Goal: Task Accomplishment & Management: Manage account settings

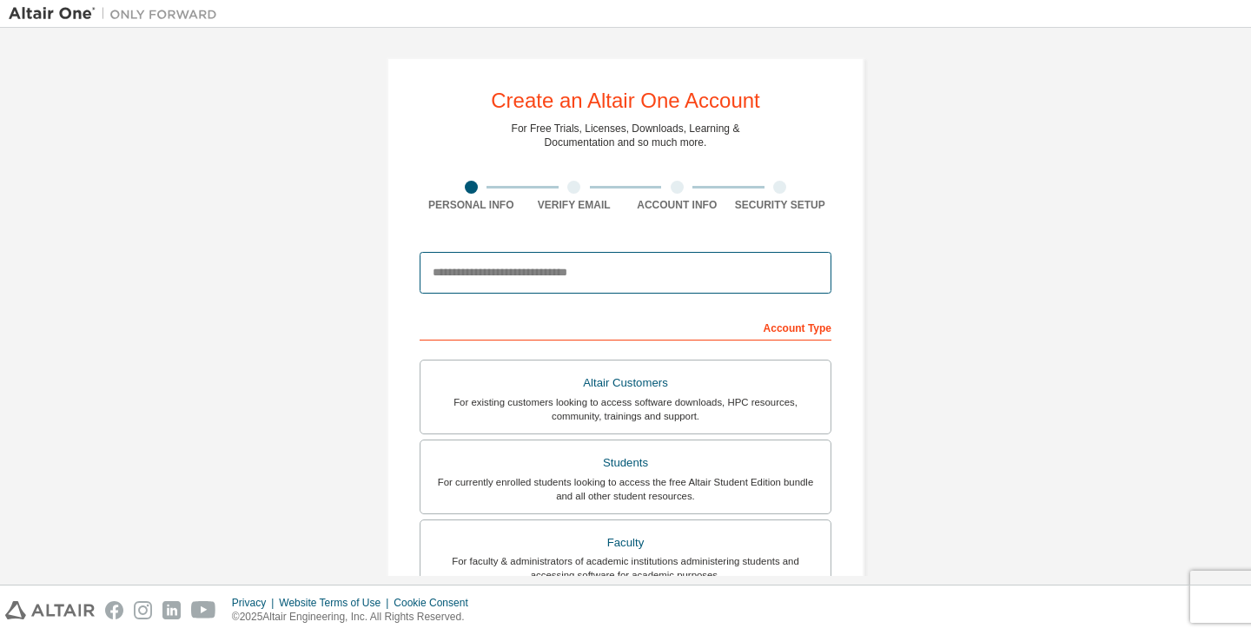
click at [582, 282] on input "email" at bounding box center [626, 273] width 412 height 42
type input "**********"
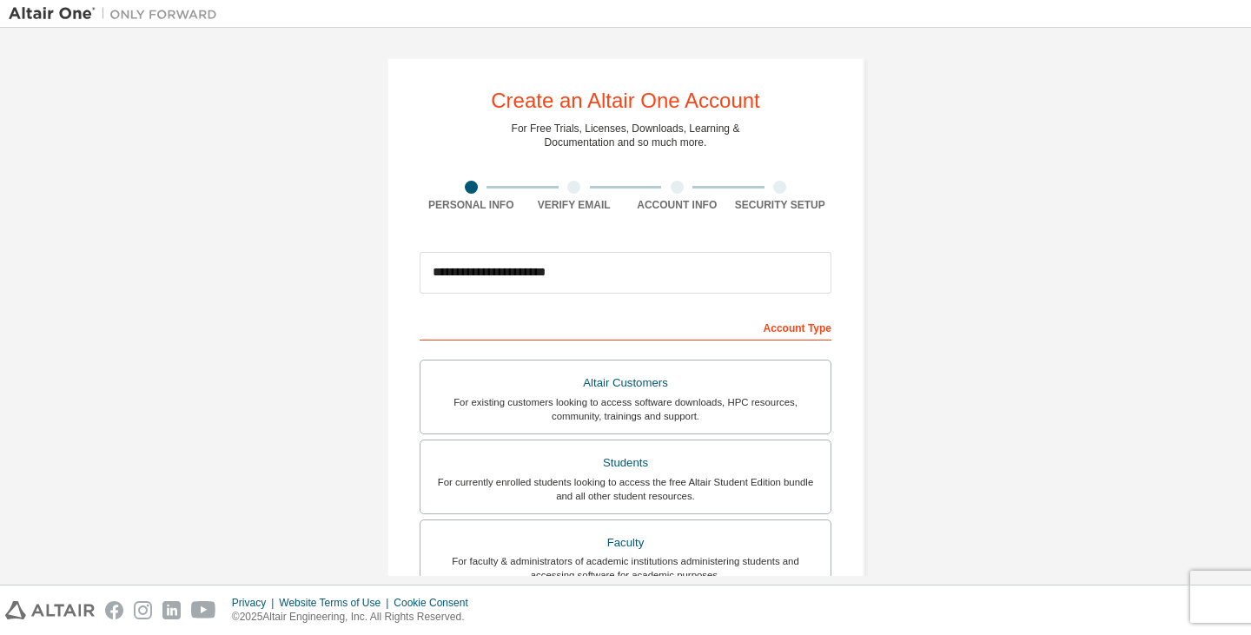
click at [698, 314] on div "Account Type" at bounding box center [626, 327] width 412 height 28
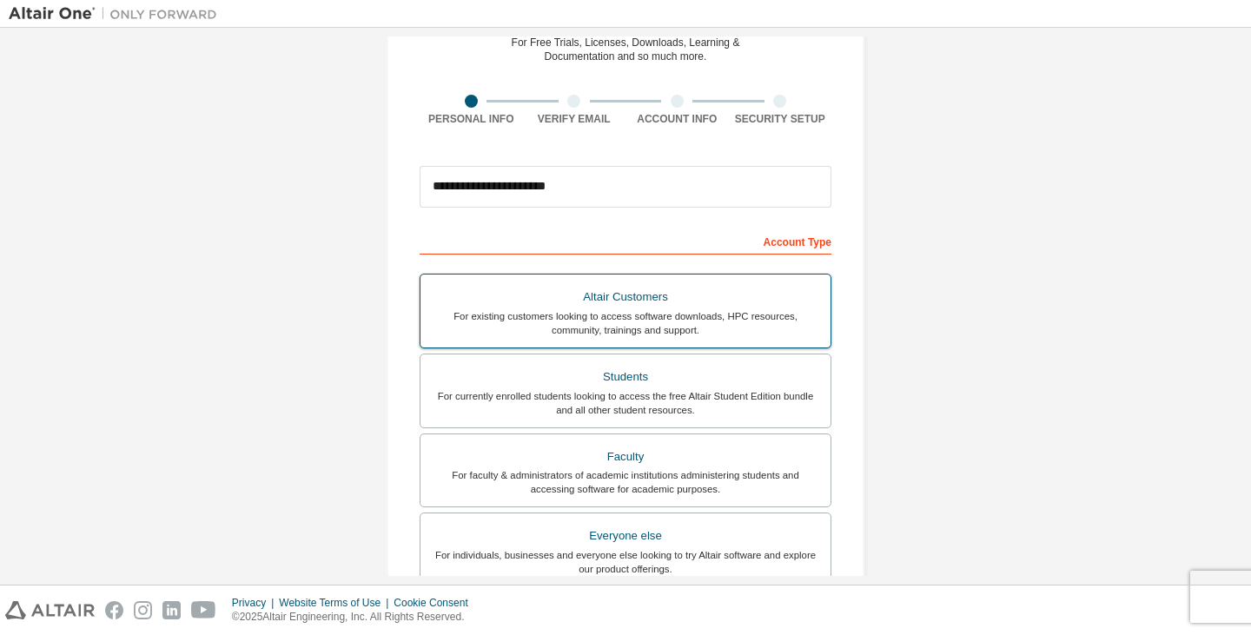
scroll to position [87, 0]
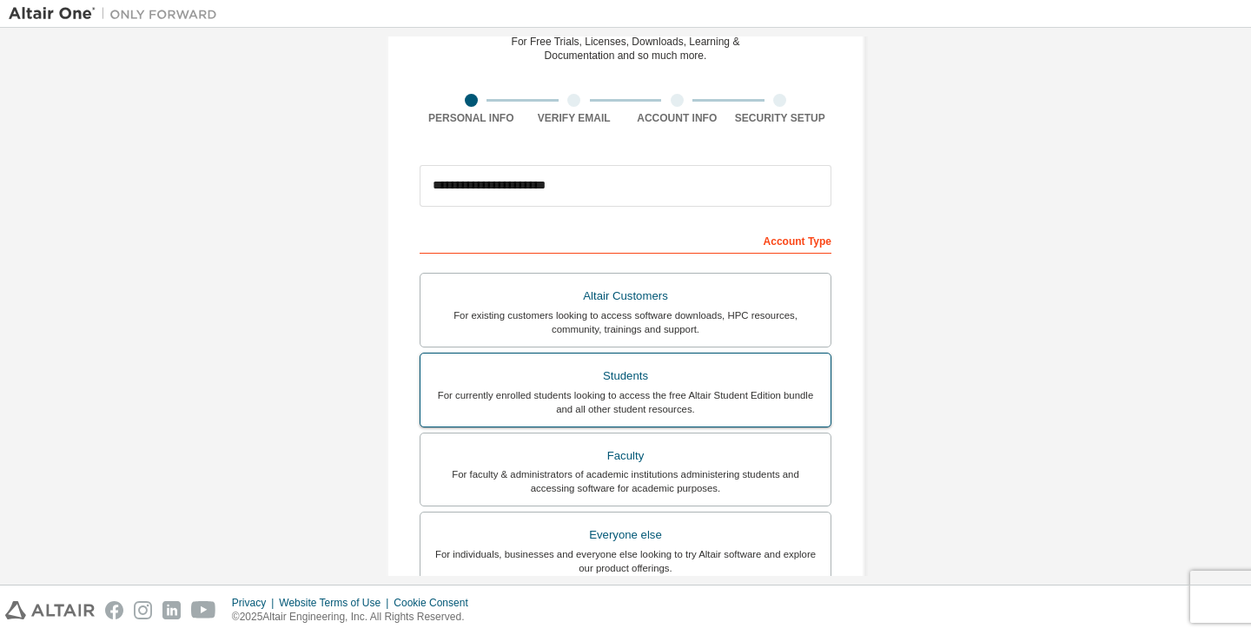
click at [655, 383] on div "Students" at bounding box center [625, 376] width 389 height 24
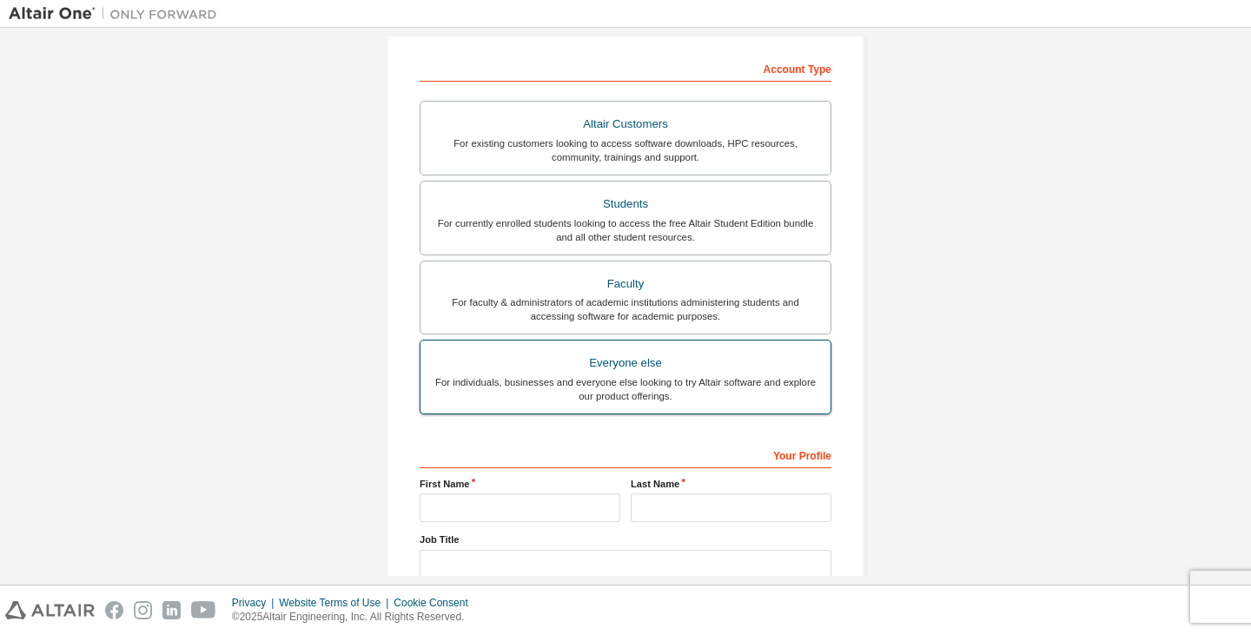
scroll to position [348, 0]
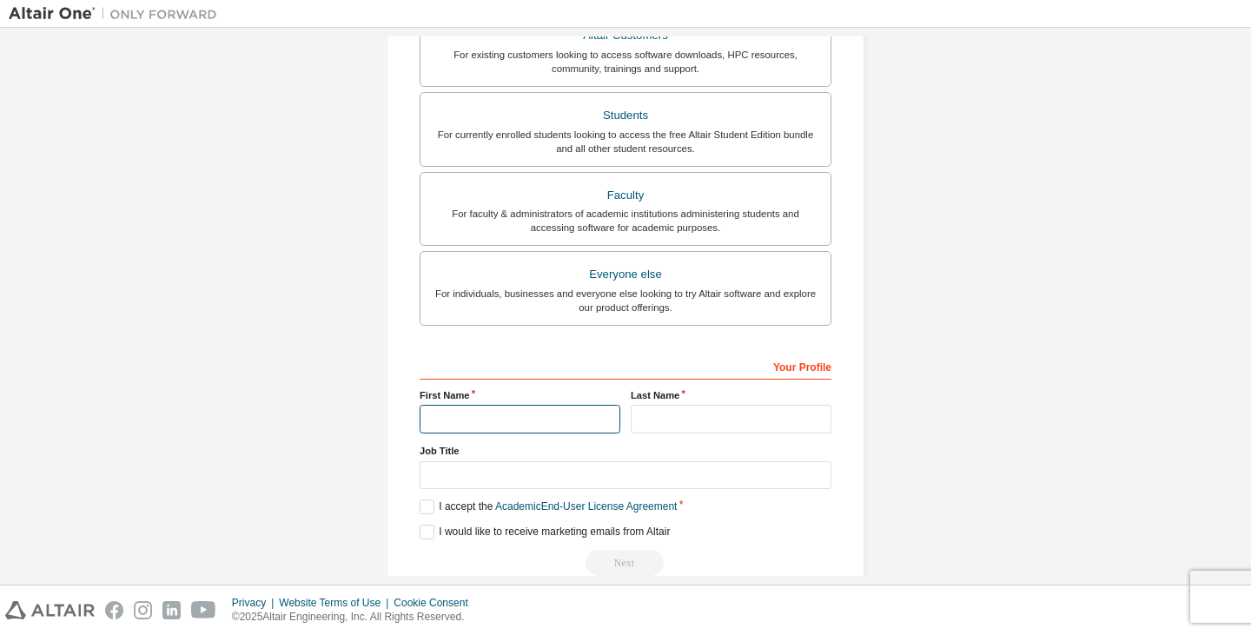
click at [570, 423] on input "text" at bounding box center [520, 419] width 201 height 29
type input "*******"
click at [672, 432] on input "text" at bounding box center [731, 419] width 201 height 29
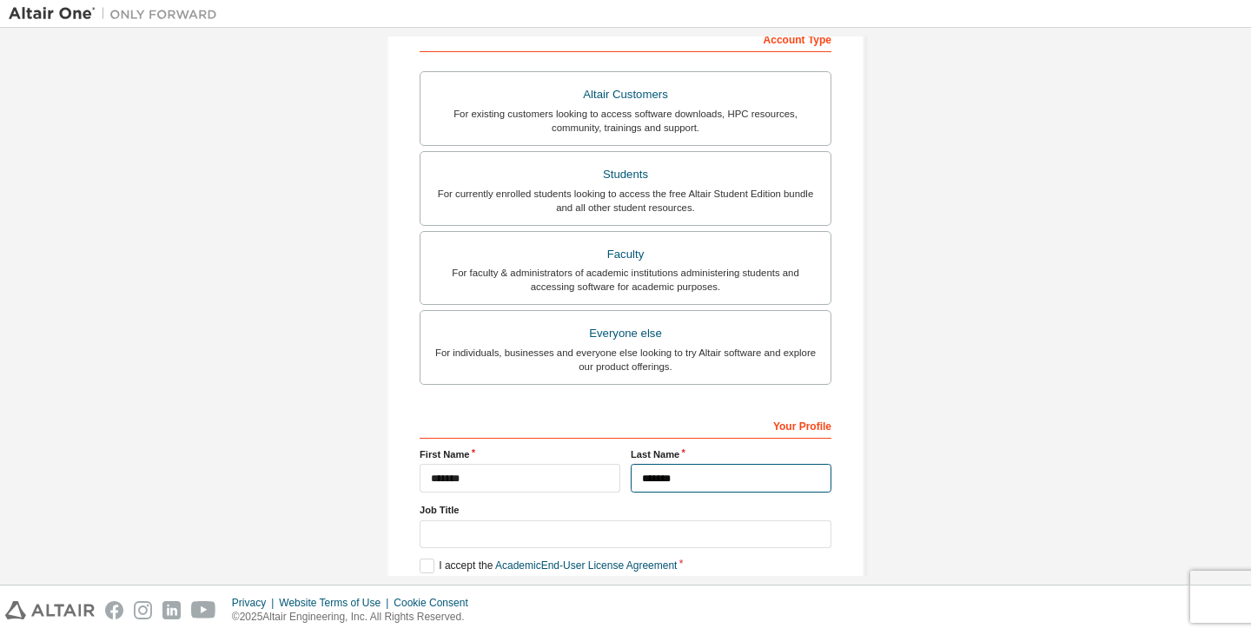
scroll to position [381, 0]
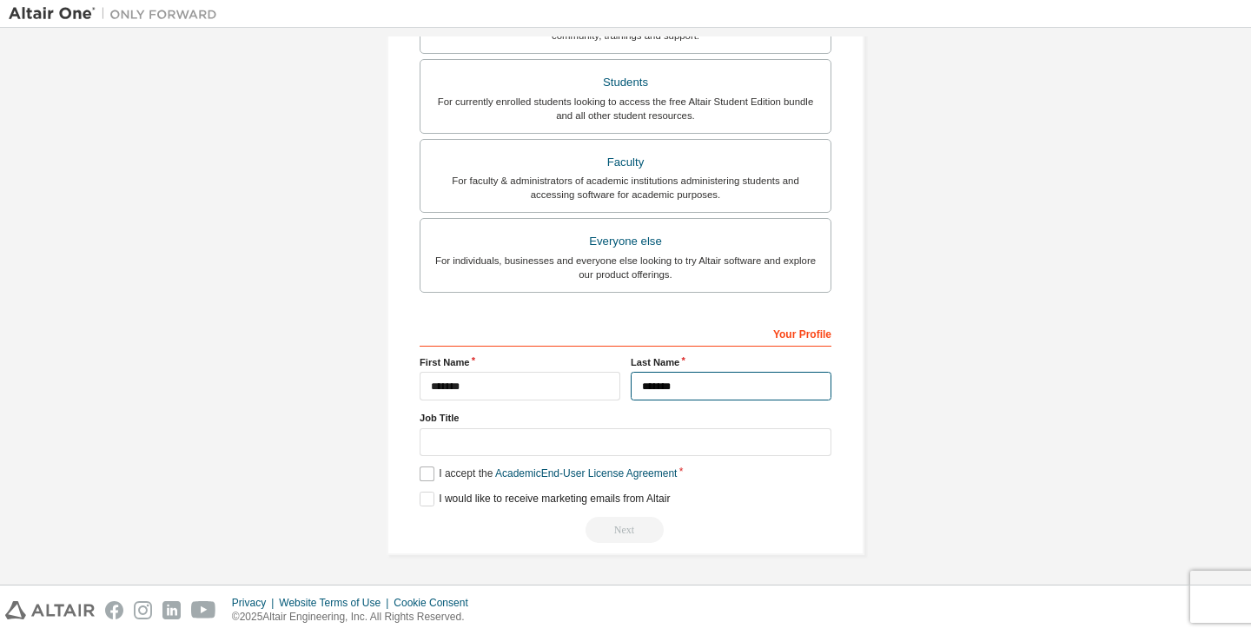
type input "*******"
click at [420, 468] on label "I accept the Academic End-User License Agreement" at bounding box center [548, 474] width 257 height 15
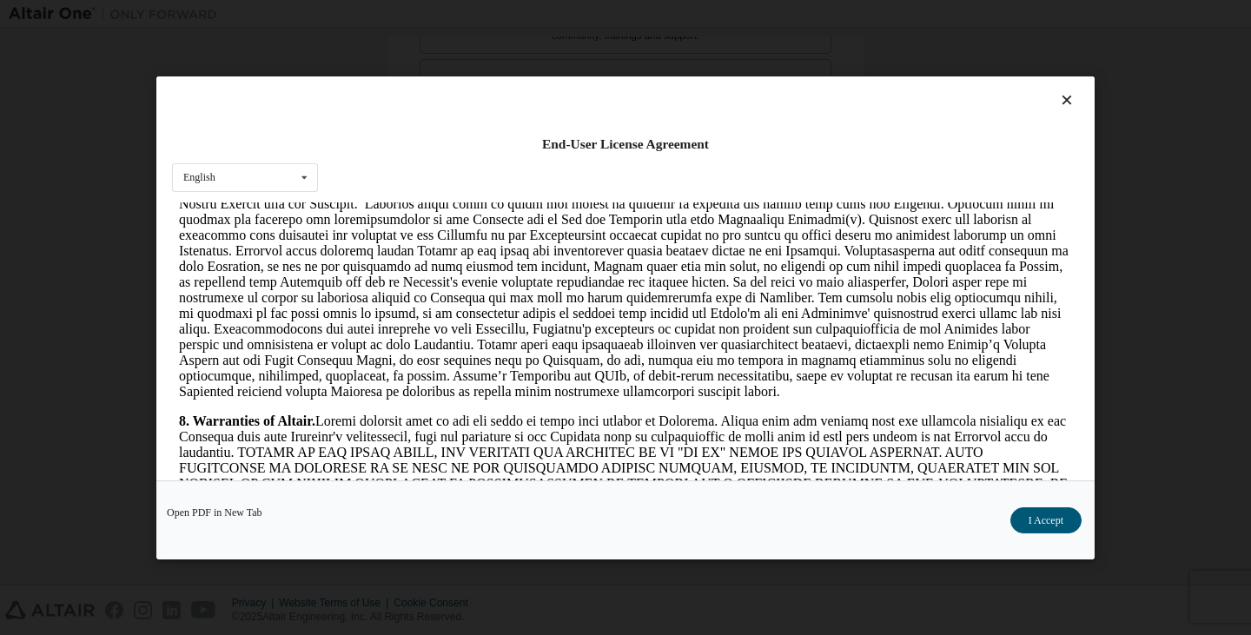
scroll to position [1738, 0]
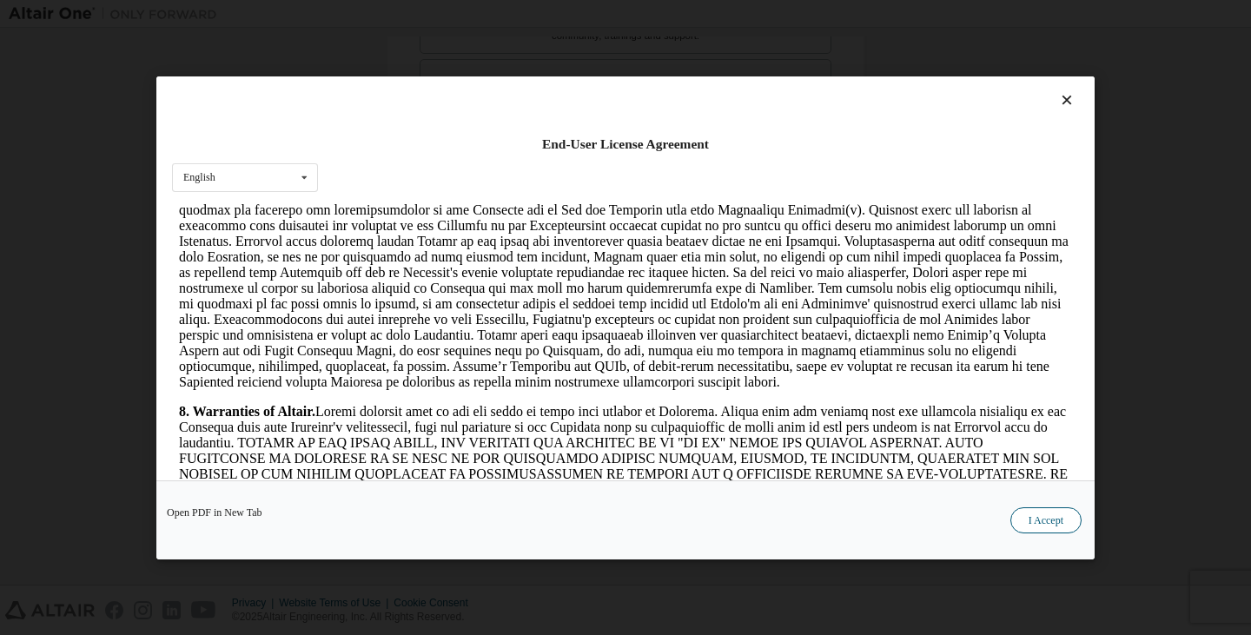
click at [1029, 515] on button "I Accept" at bounding box center [1046, 520] width 71 height 26
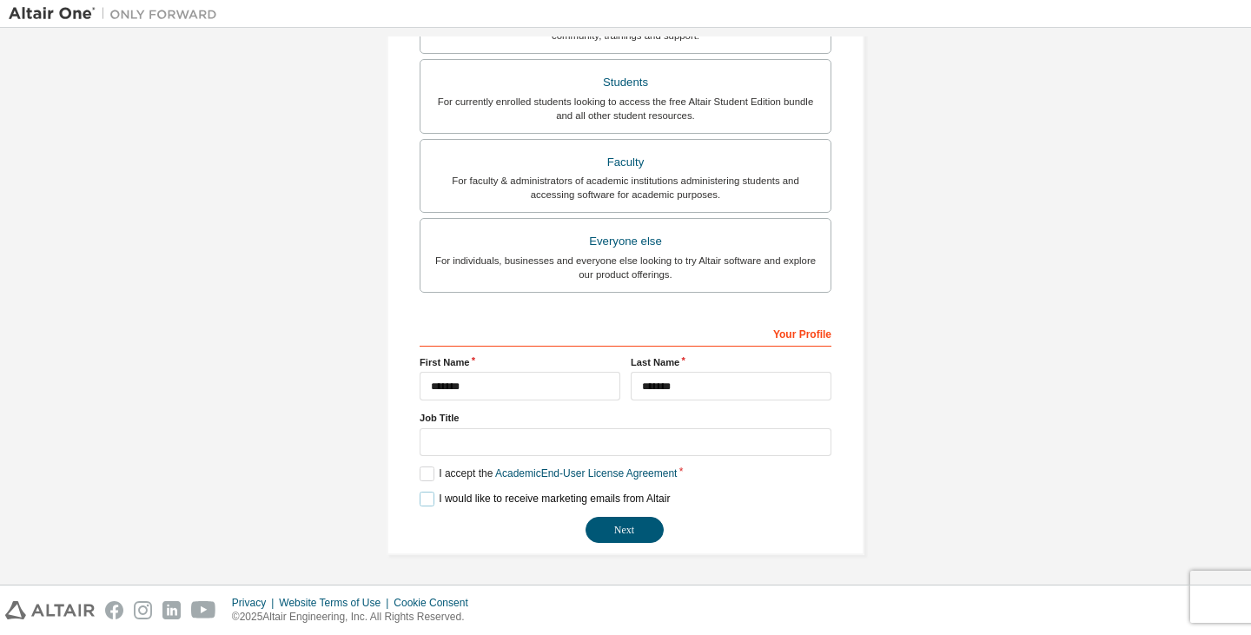
click at [435, 494] on label "I would like to receive marketing emails from Altair" at bounding box center [545, 499] width 250 height 15
click at [626, 524] on button "Next" at bounding box center [625, 530] width 78 height 26
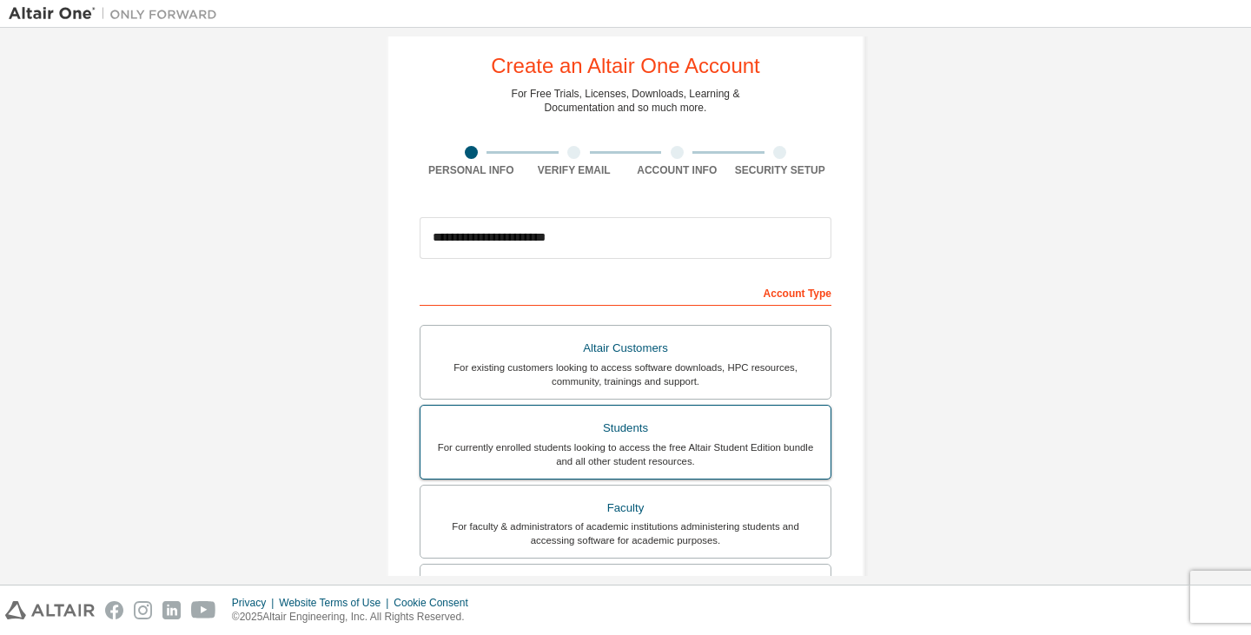
scroll to position [0, 0]
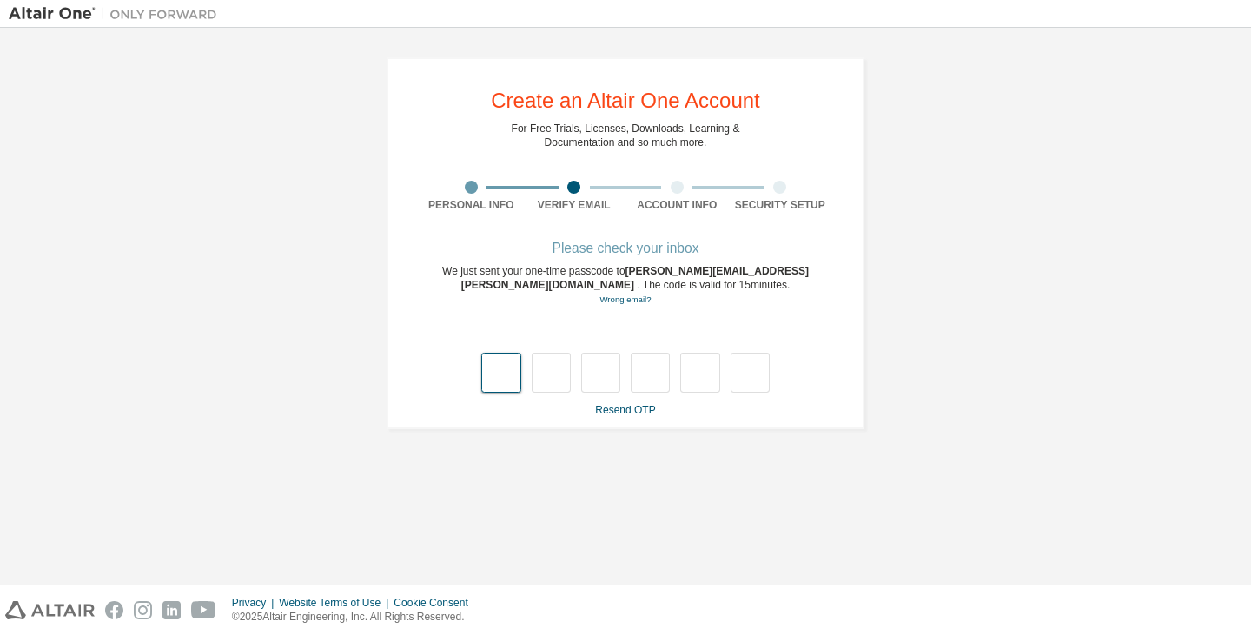
click at [506, 372] on input "text" at bounding box center [500, 373] width 39 height 40
type input "*"
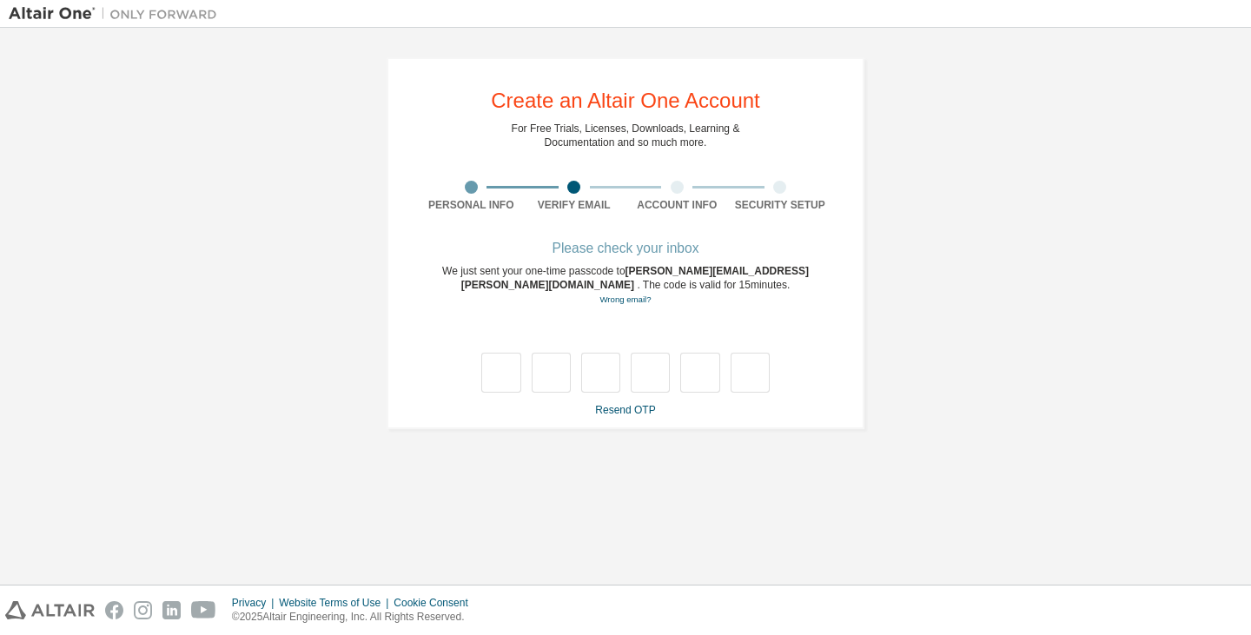
type input "*"
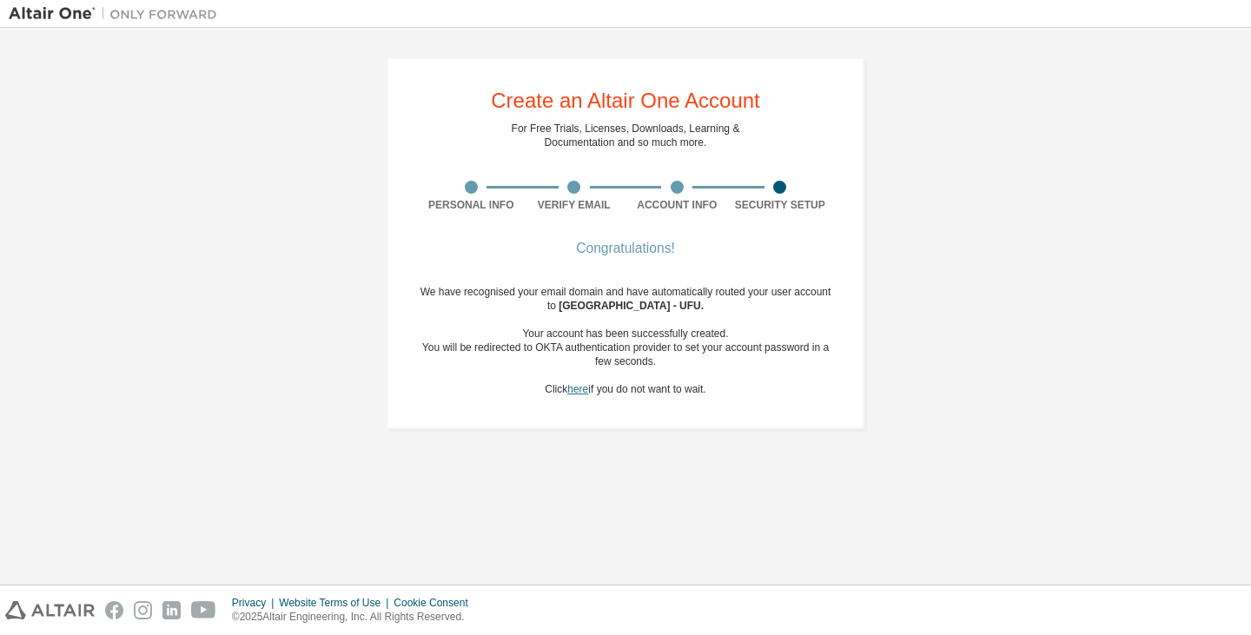
click at [575, 388] on link "here" at bounding box center [577, 389] width 21 height 12
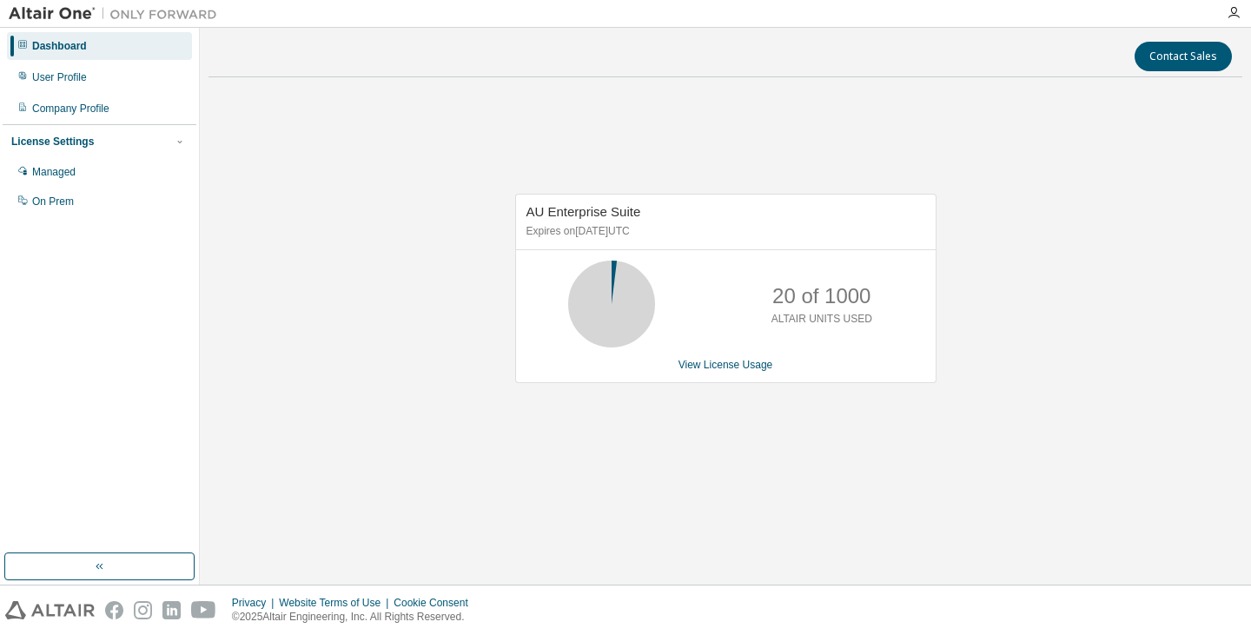
click at [1242, 11] on div at bounding box center [1233, 13] width 35 height 14
click at [1239, 10] on icon "button" at bounding box center [1234, 13] width 14 height 14
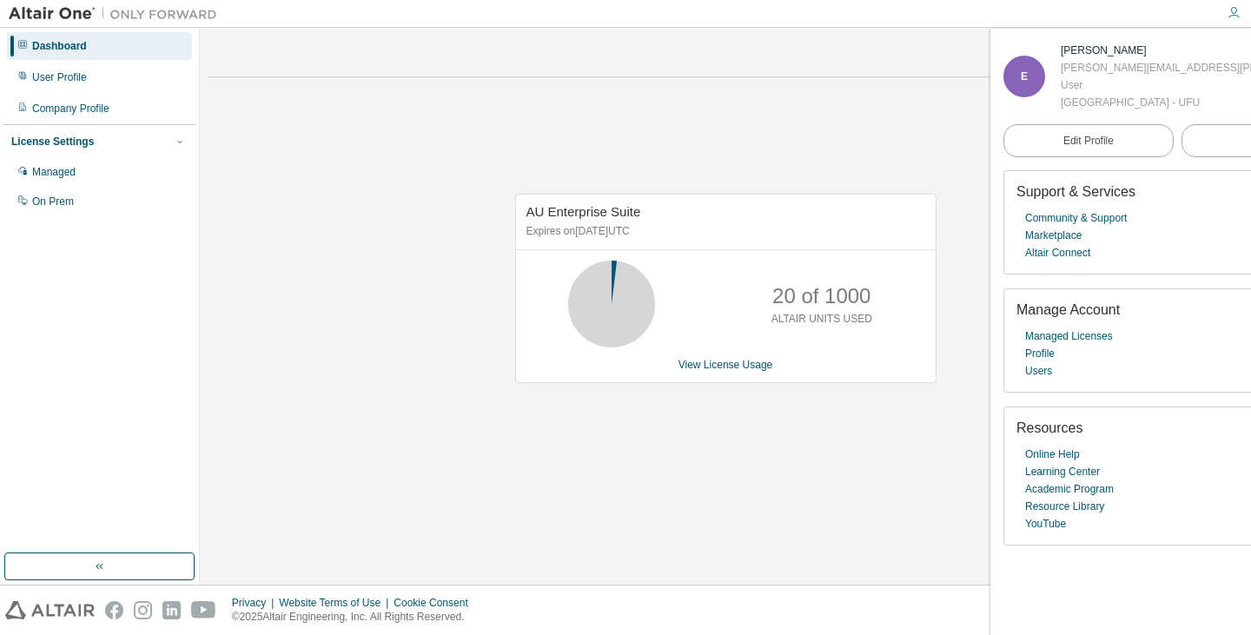
click at [793, 140] on div "AU Enterprise Suite Expires on January 7, 2029 UTC 20 of 1000 ALTAIR UNITS USED…" at bounding box center [726, 297] width 1034 height 413
click at [66, 76] on div "User Profile" at bounding box center [59, 77] width 55 height 14
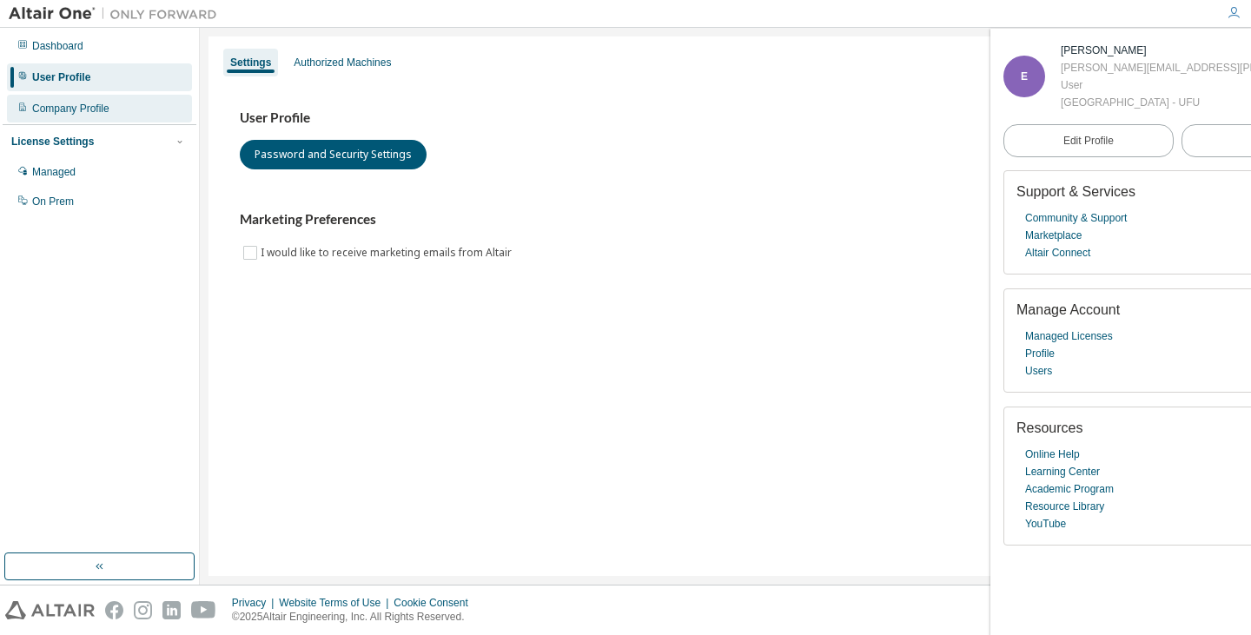
click at [61, 110] on div "Company Profile" at bounding box center [70, 109] width 77 height 14
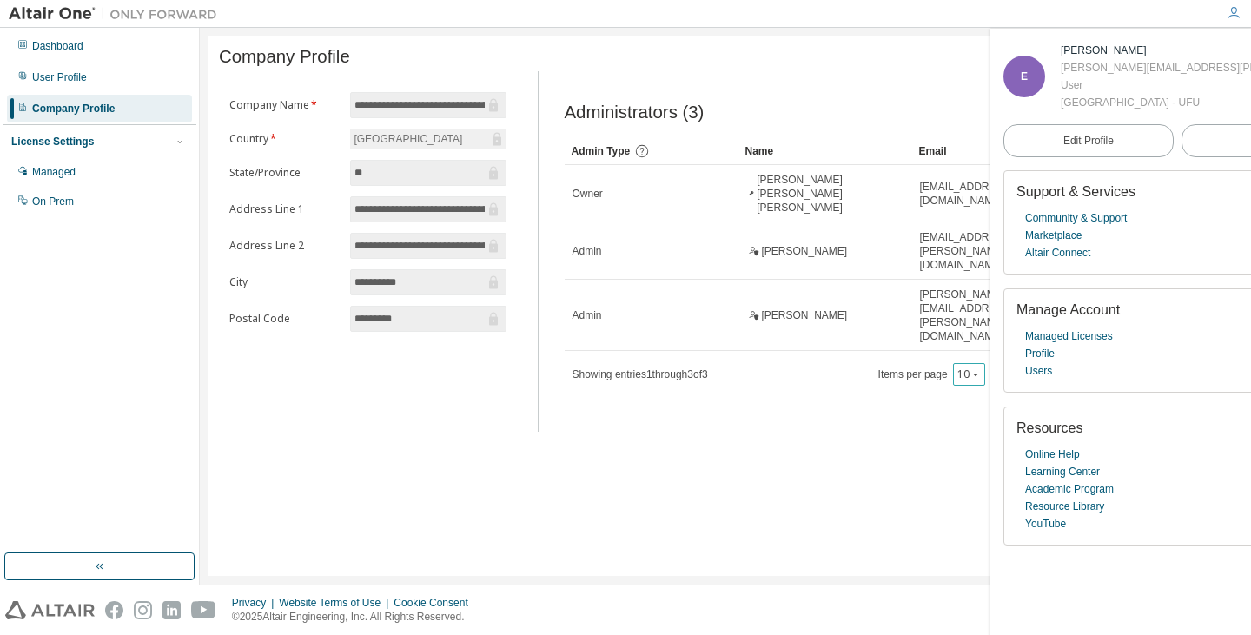
click at [980, 368] on button "10" at bounding box center [969, 375] width 23 height 14
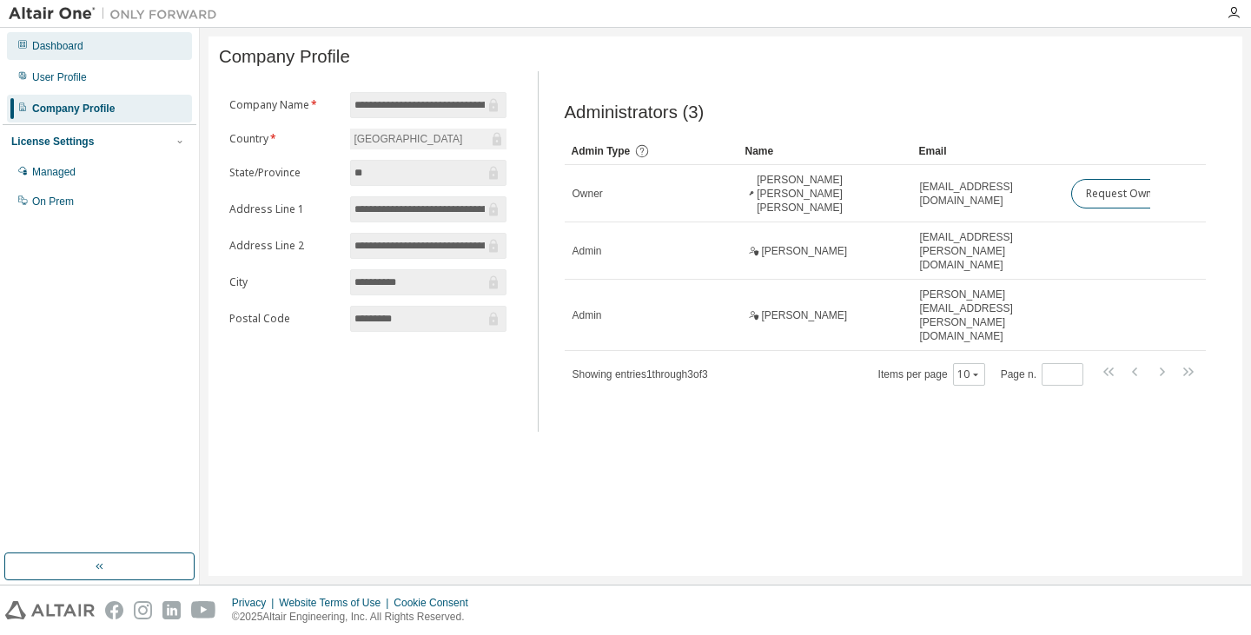
click at [52, 45] on div "Dashboard" at bounding box center [57, 46] width 51 height 14
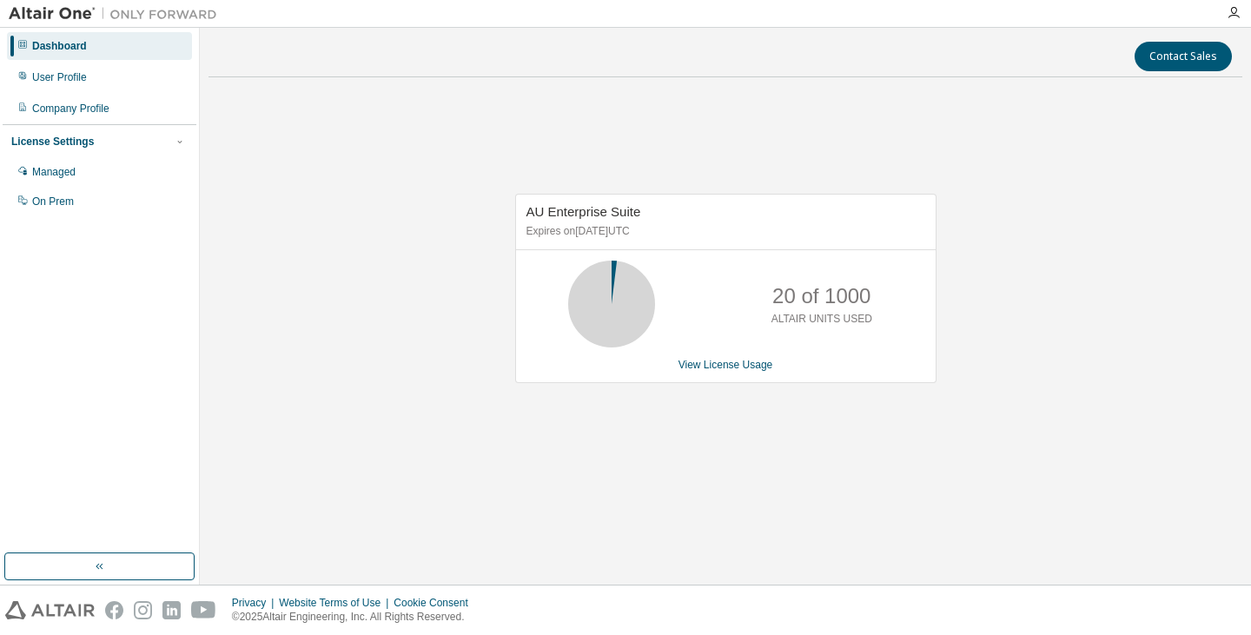
click at [404, 135] on div "AU Enterprise Suite Expires on January 7, 2029 UTC 20 of 1000 ALTAIR UNITS USED…" at bounding box center [726, 297] width 1034 height 413
click at [59, 43] on div "Dashboard" at bounding box center [59, 46] width 55 height 14
click at [104, 566] on icon "button" at bounding box center [100, 567] width 14 height 14
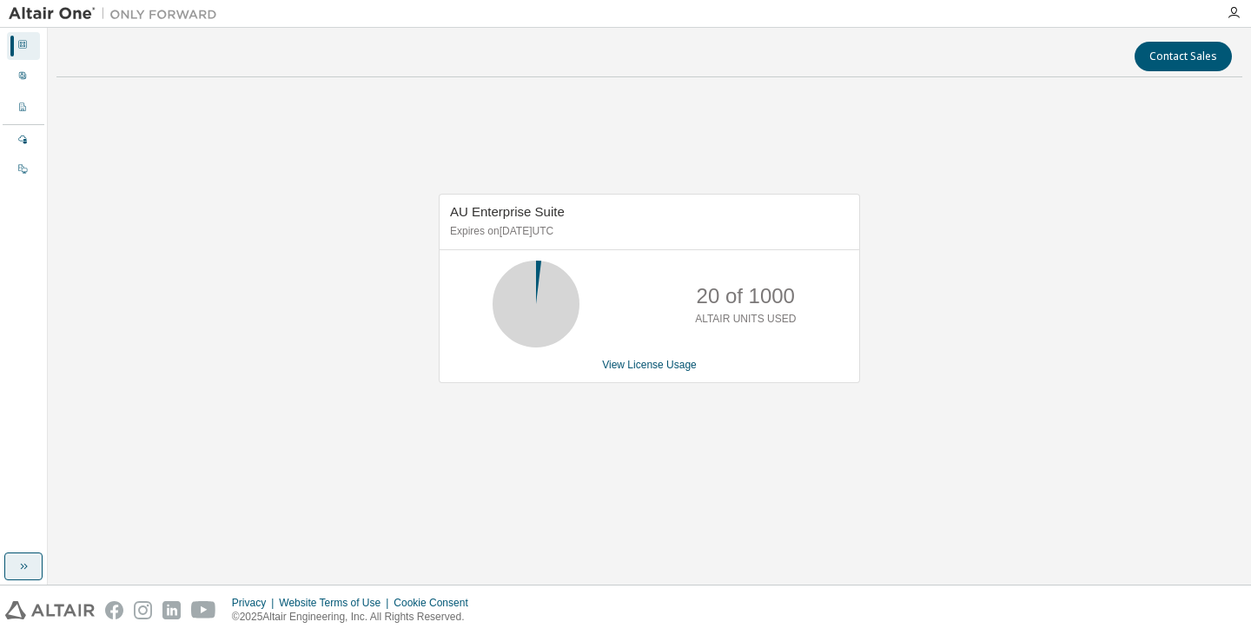
drag, startPoint x: 65, startPoint y: 4, endPoint x: 56, endPoint y: 6, distance: 9.7
click at [63, 5] on img at bounding box center [117, 13] width 217 height 17
click at [18, 76] on icon at bounding box center [22, 75] width 10 height 10
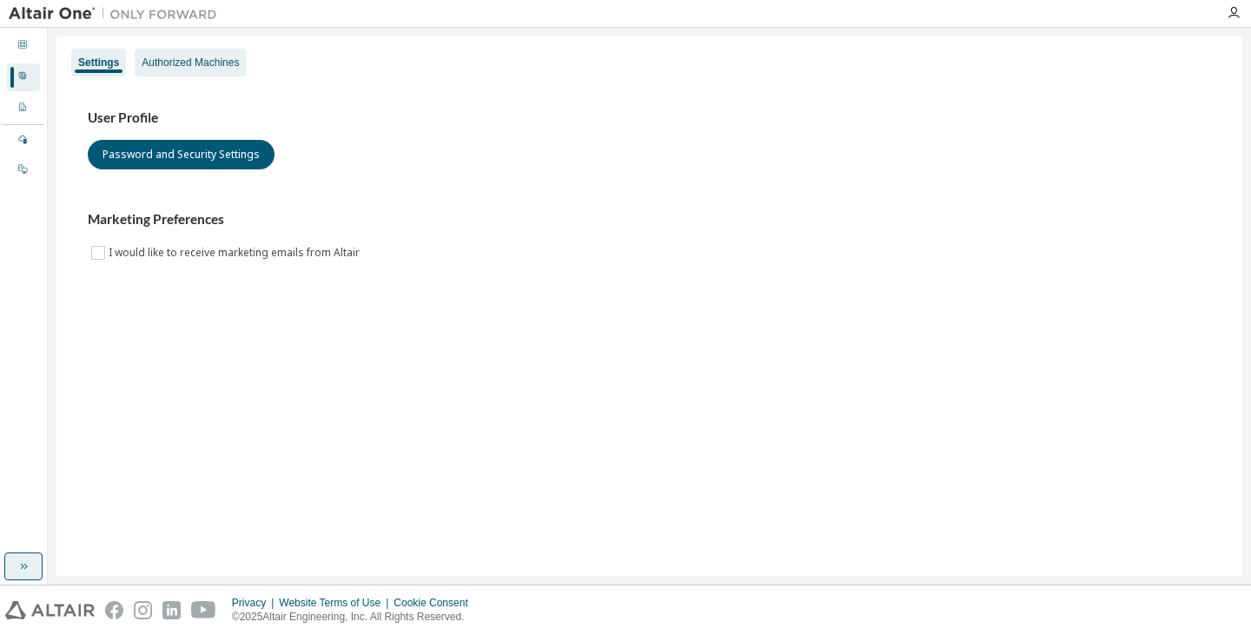
click at [217, 56] on div "Authorized Machines" at bounding box center [190, 63] width 97 height 14
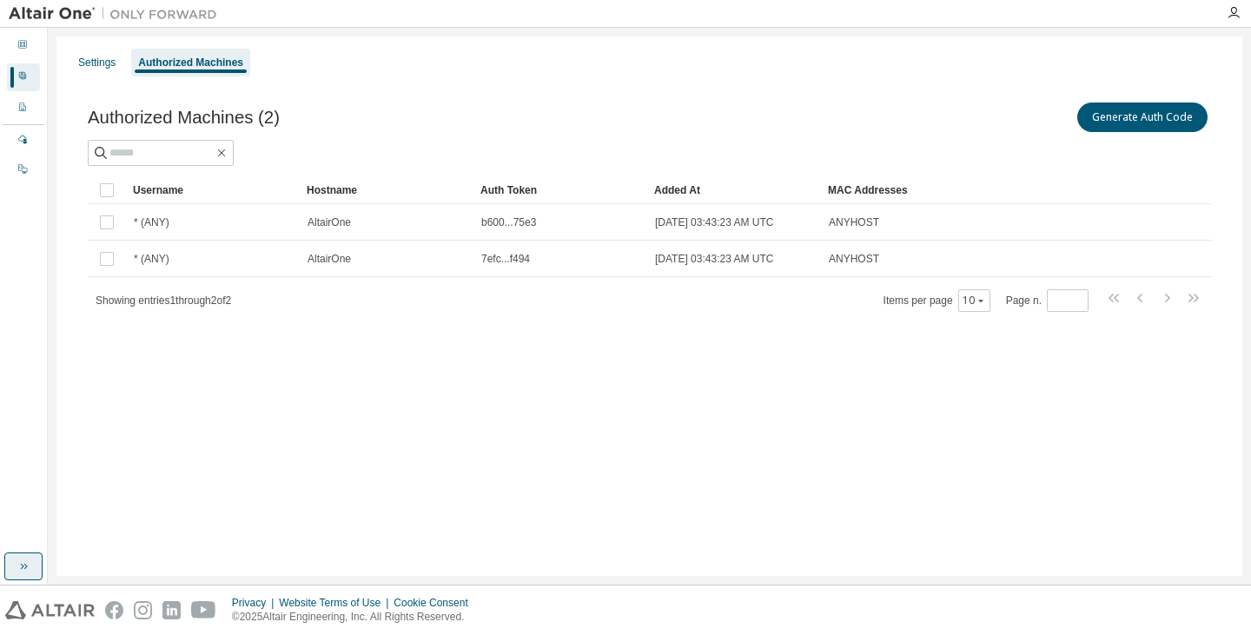
click at [389, 367] on div "Settings Authorized Machines Authorized Machines (2) Generate Auth Code Clear L…" at bounding box center [649, 306] width 1186 height 540
click at [23, 40] on icon at bounding box center [22, 44] width 10 height 10
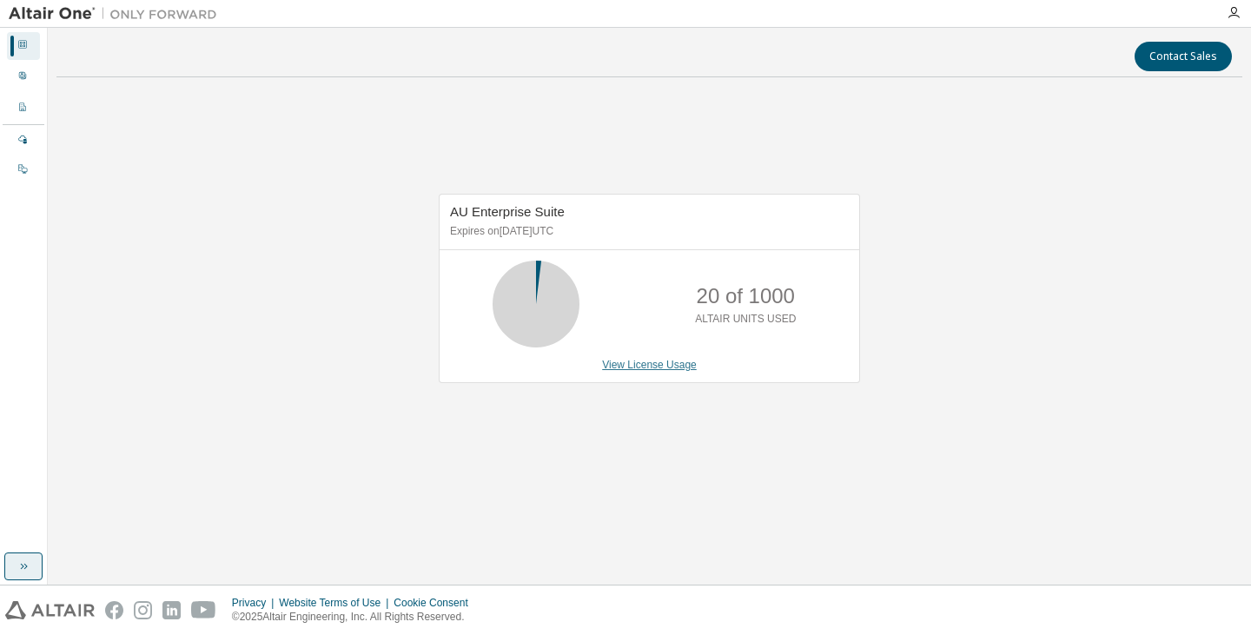
click at [651, 368] on link "View License Usage" at bounding box center [649, 365] width 95 height 12
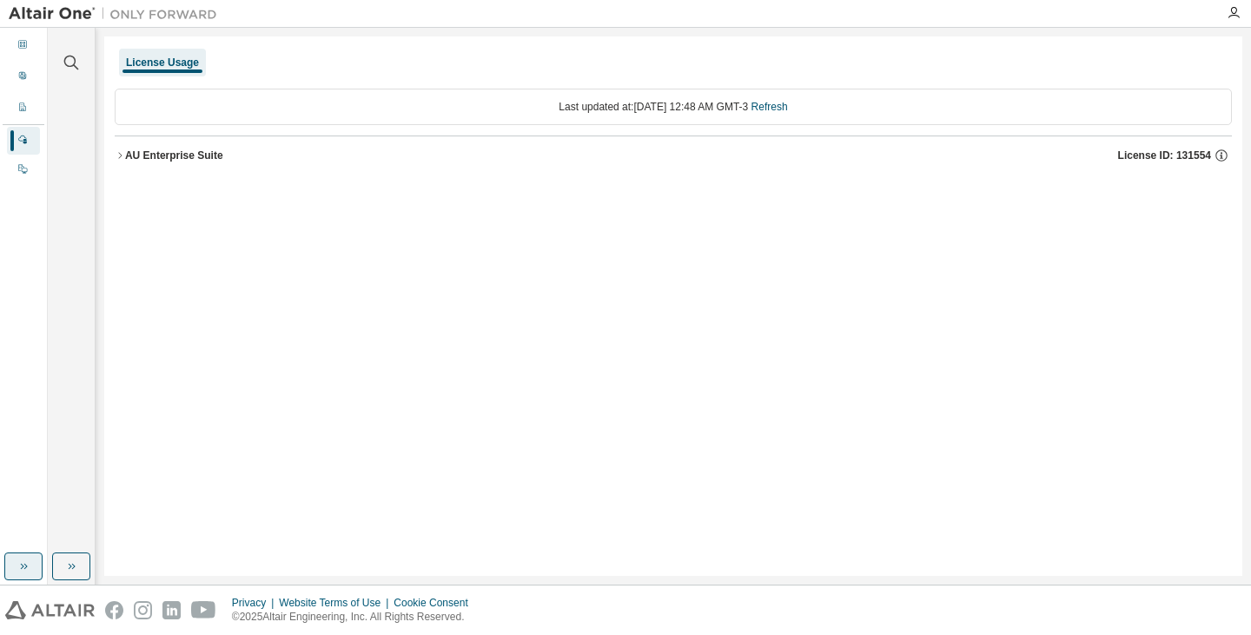
click at [444, 236] on div "License Usage Last updated at: Wed 2025-09-03 12:48 AM GMT-3 Refresh AU Enterpr…" at bounding box center [673, 306] width 1138 height 540
click at [23, 40] on icon at bounding box center [22, 44] width 10 height 10
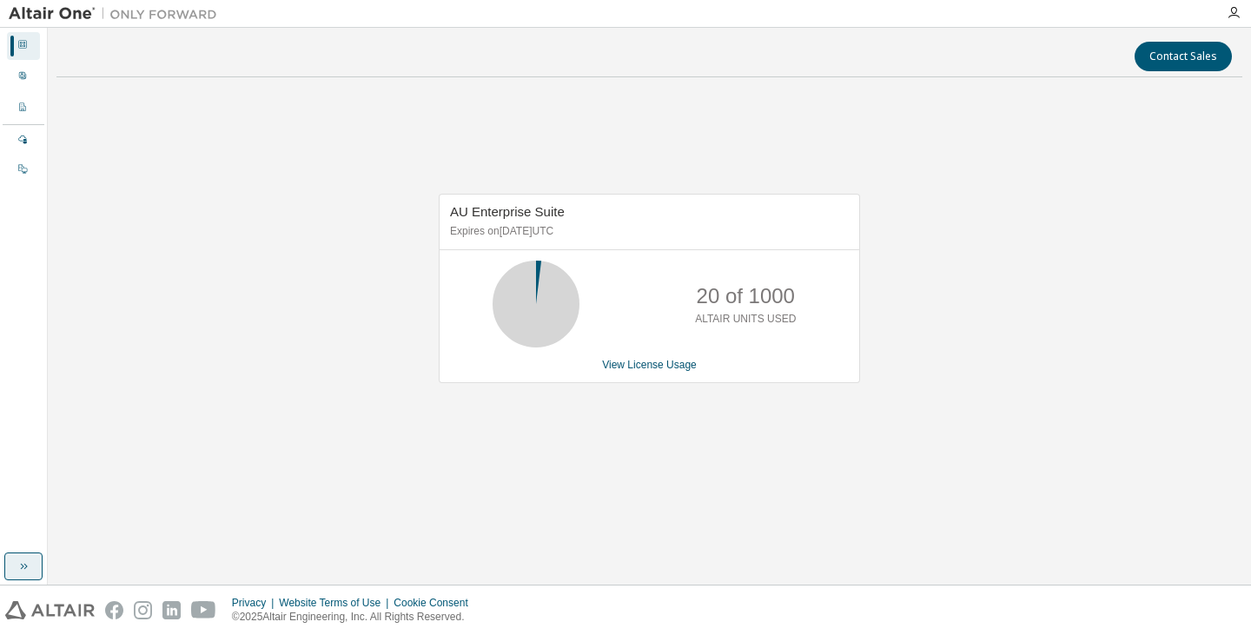
click at [182, 148] on div "AU Enterprise Suite Expires on January 7, 2029 UTC 20 of 1000 ALTAIR UNITS USED…" at bounding box center [649, 297] width 1186 height 413
click at [36, 52] on div "Dashboard" at bounding box center [23, 46] width 33 height 28
click at [8, 563] on button "button" at bounding box center [23, 567] width 38 height 28
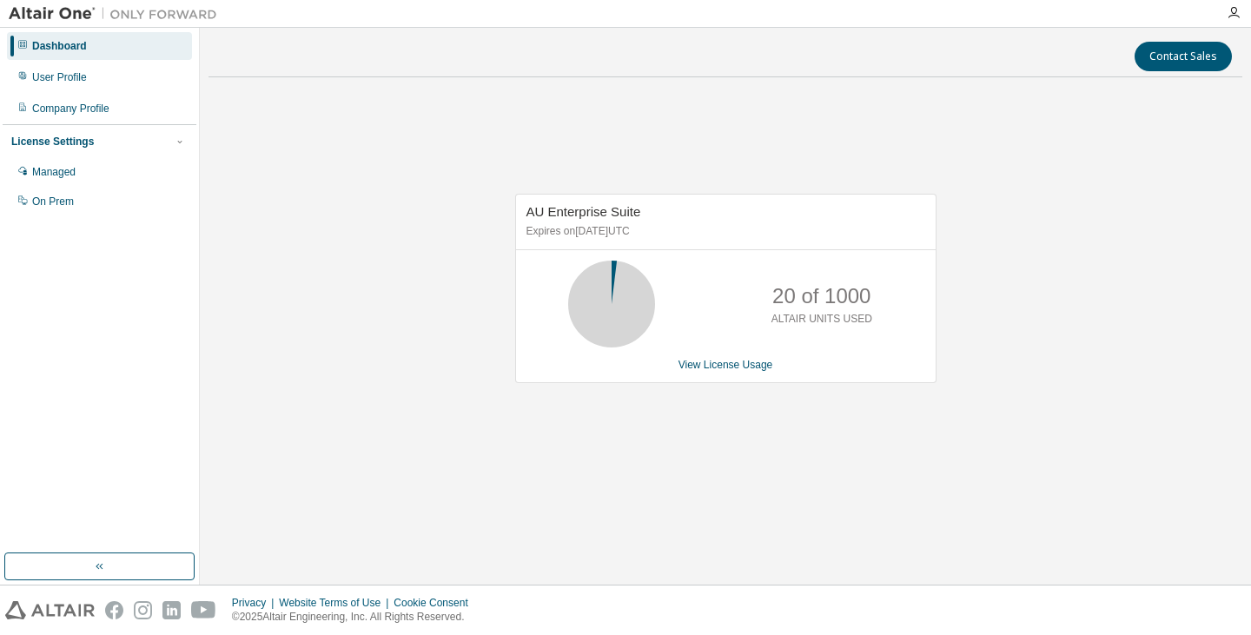
click at [56, 10] on img at bounding box center [117, 13] width 217 height 17
click at [61, 43] on div "Dashboard" at bounding box center [59, 46] width 55 height 14
click at [1235, 10] on icon "button" at bounding box center [1234, 13] width 14 height 14
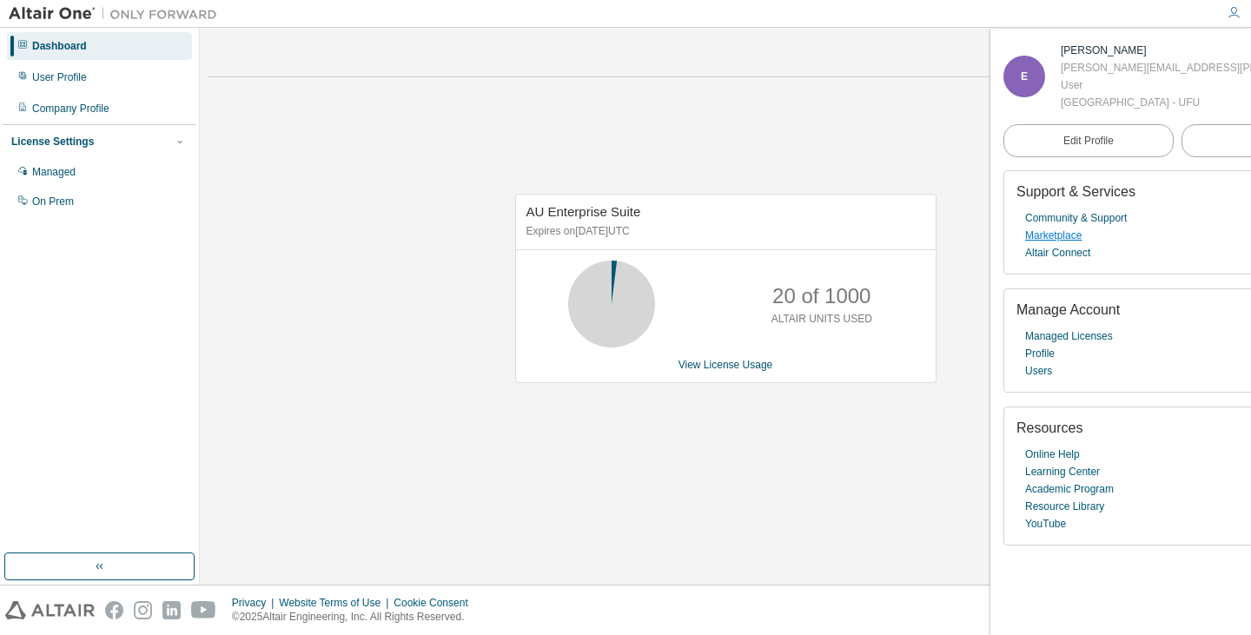
click at [1053, 244] on link "Marketplace" at bounding box center [1053, 235] width 56 height 17
drag, startPoint x: 404, startPoint y: 207, endPoint x: 362, endPoint y: 121, distance: 95.6
click at [404, 206] on div "AU Enterprise Suite Expires on January 7, 2029 UTC 20 of 1000 ALTAIR UNITS USED…" at bounding box center [726, 297] width 1034 height 413
click at [50, 50] on div "Dashboard" at bounding box center [59, 46] width 55 height 14
click at [61, 77] on div "User Profile" at bounding box center [59, 77] width 55 height 14
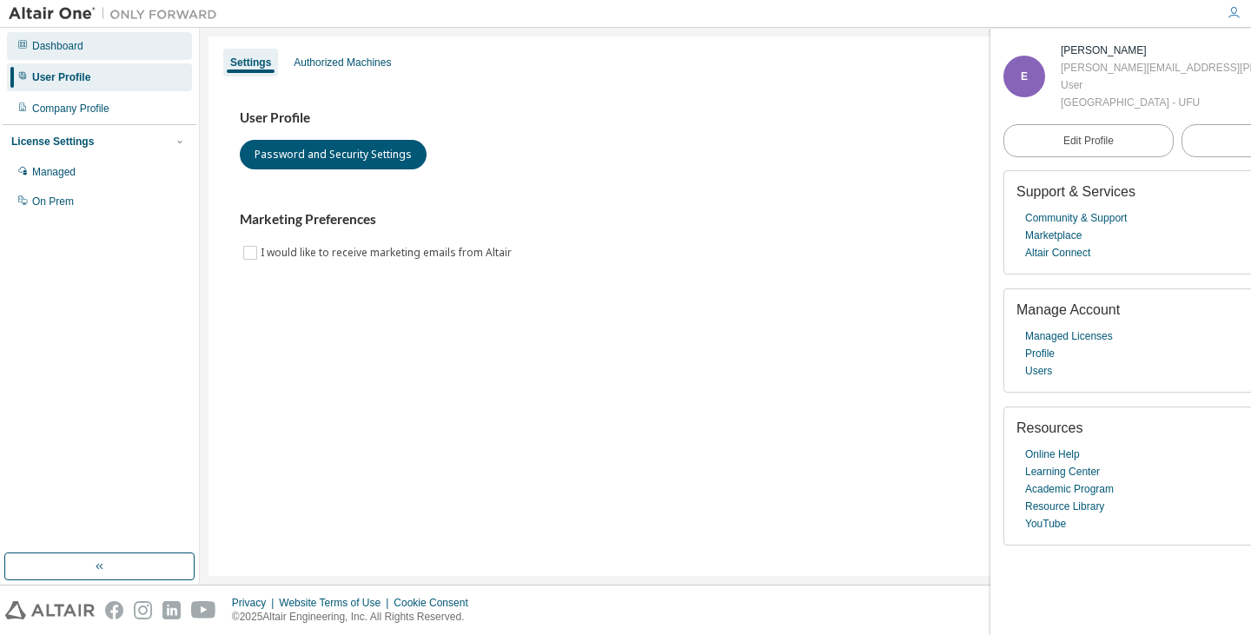
click at [63, 53] on div "Dashboard" at bounding box center [99, 46] width 185 height 28
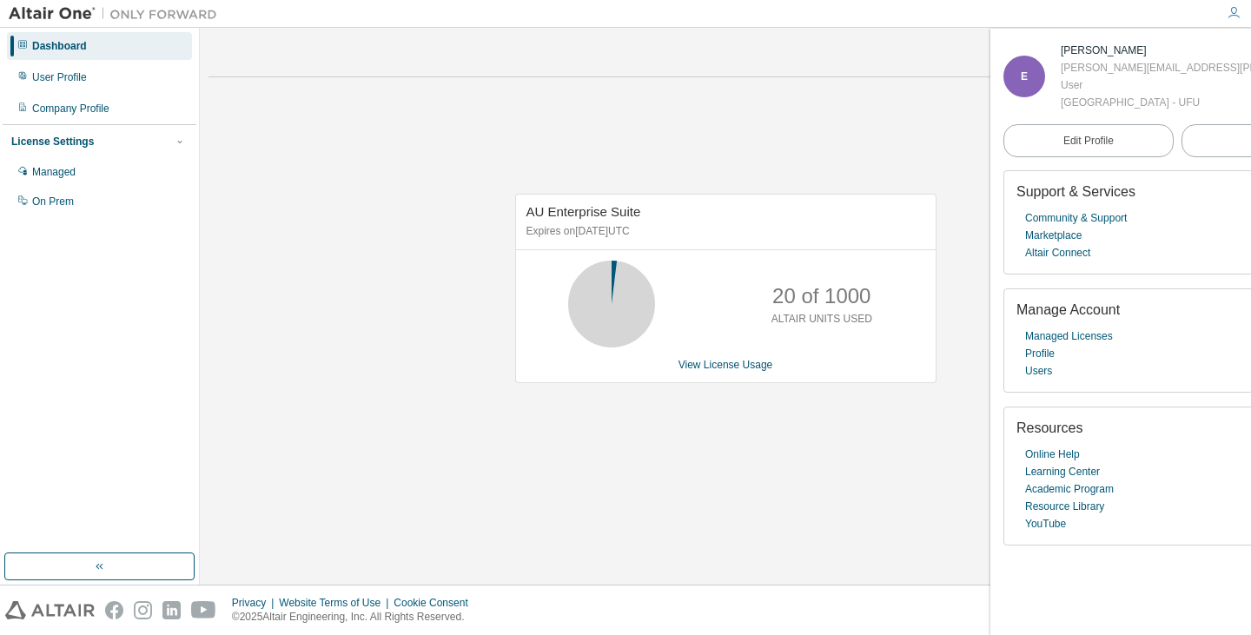
click at [368, 207] on div "AU Enterprise Suite Expires on January 7, 2029 UTC 20 of 1000 ALTAIR UNITS USED…" at bounding box center [726, 297] width 1034 height 413
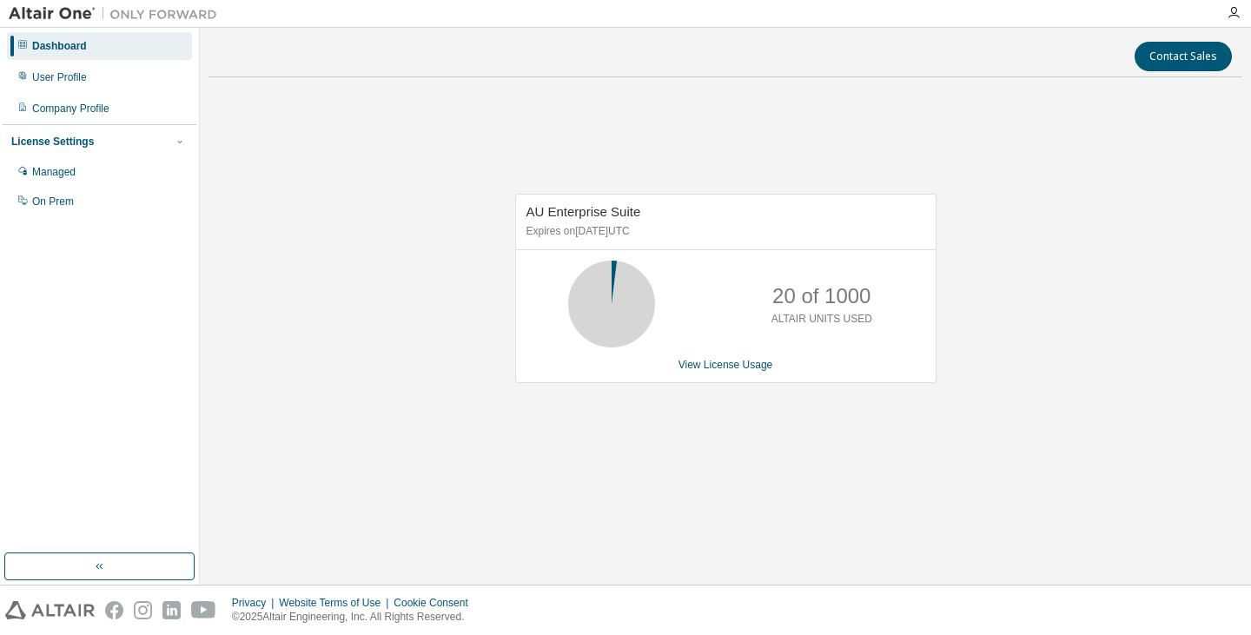
click at [72, 43] on div "Dashboard" at bounding box center [59, 46] width 55 height 14
click at [65, 78] on div "User Profile" at bounding box center [59, 77] width 55 height 14
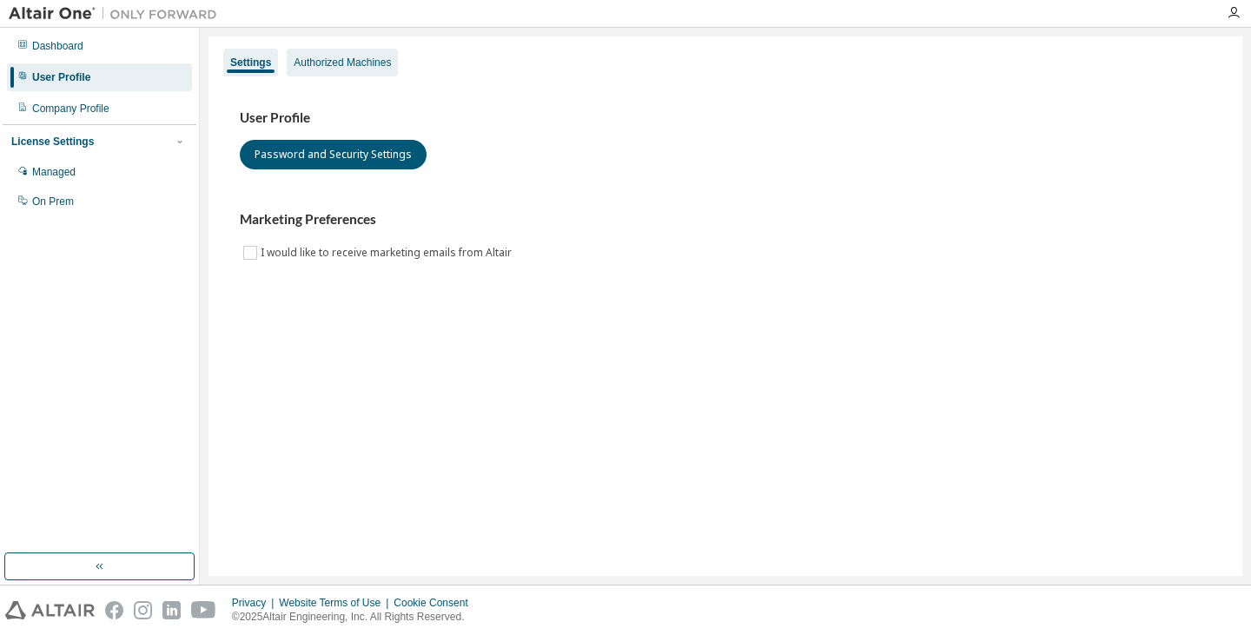
click at [323, 60] on div "Authorized Machines" at bounding box center [342, 63] width 97 height 14
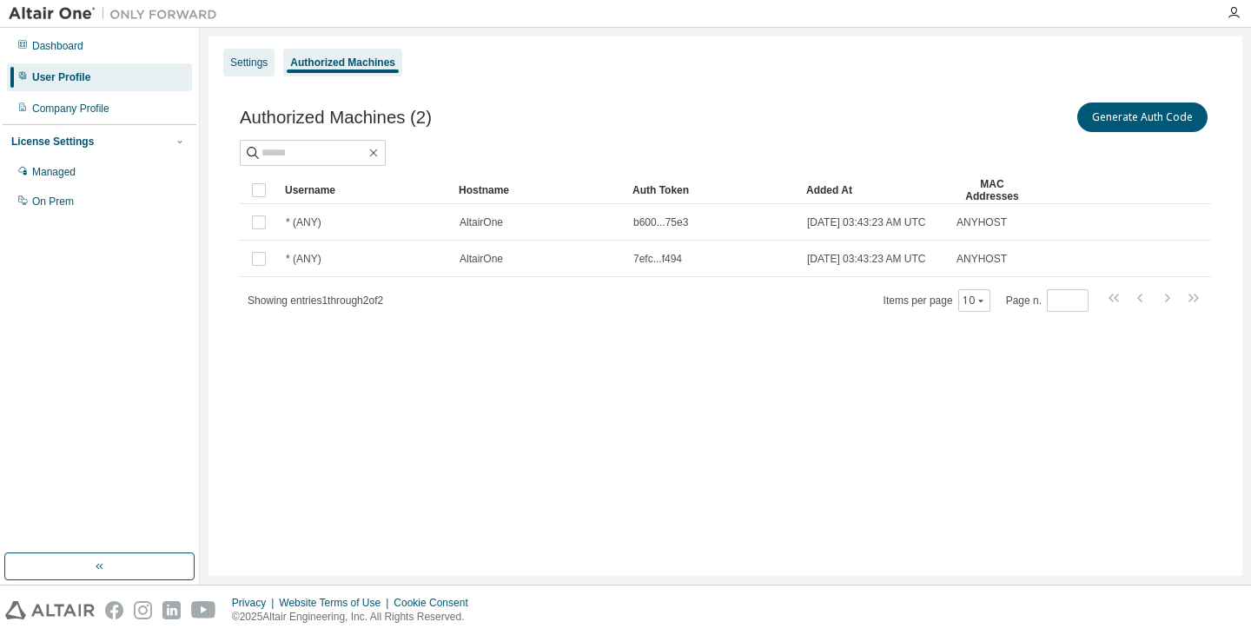
click at [257, 70] on div "Settings" at bounding box center [248, 63] width 51 height 28
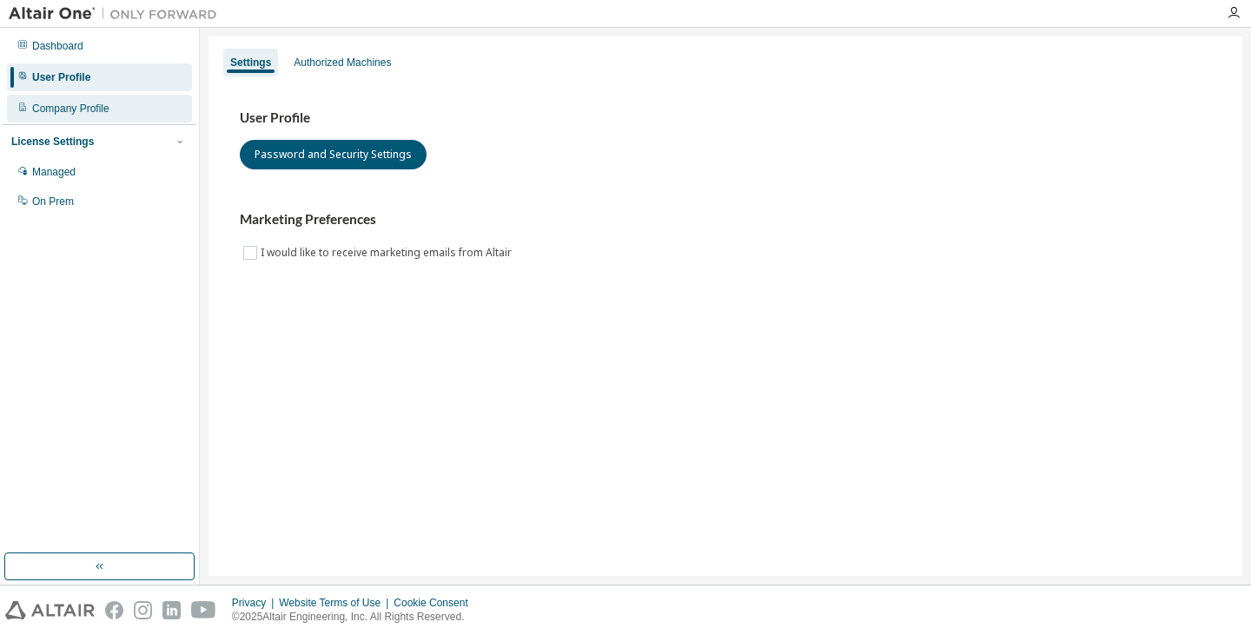
click at [109, 112] on div "Company Profile" at bounding box center [99, 109] width 185 height 28
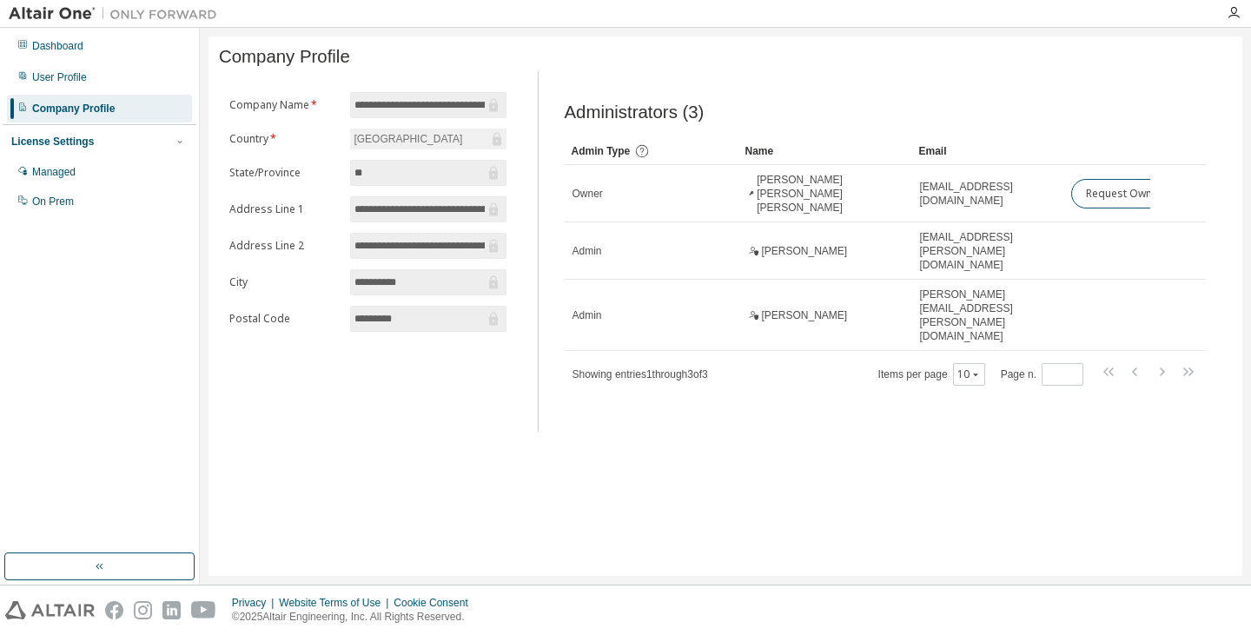
click at [55, 140] on div "License Settings" at bounding box center [52, 142] width 83 height 14
